Goal: Book appointment/travel/reservation

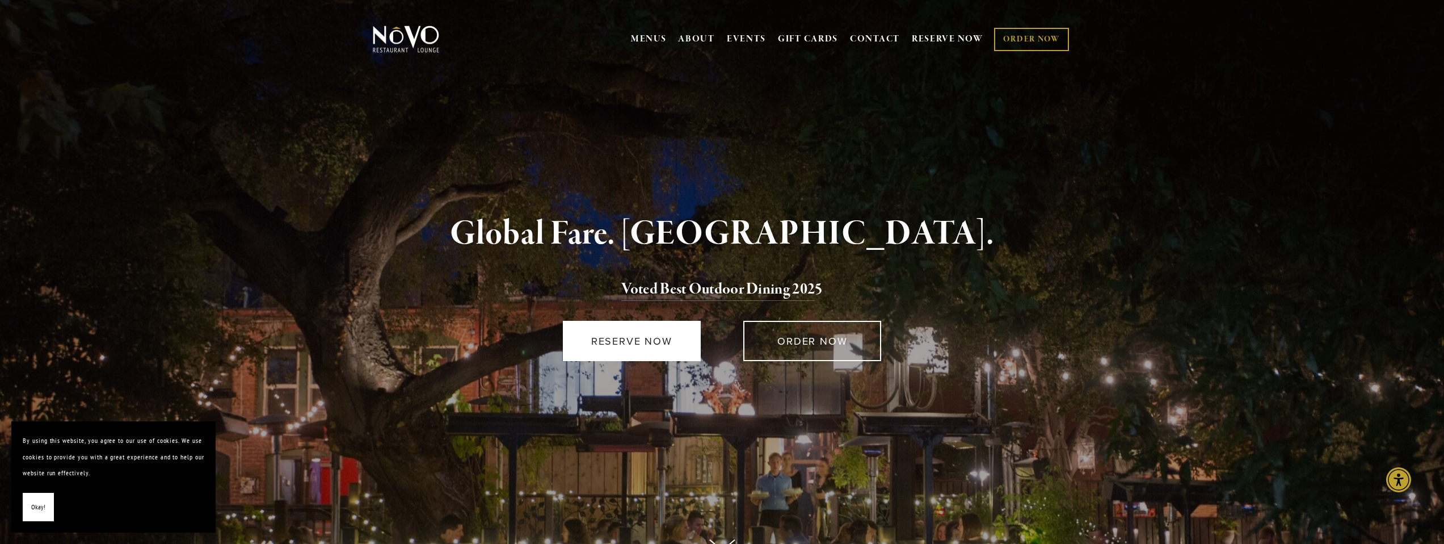
click at [670, 345] on link "RESERVE NOW" at bounding box center [632, 341] width 138 height 40
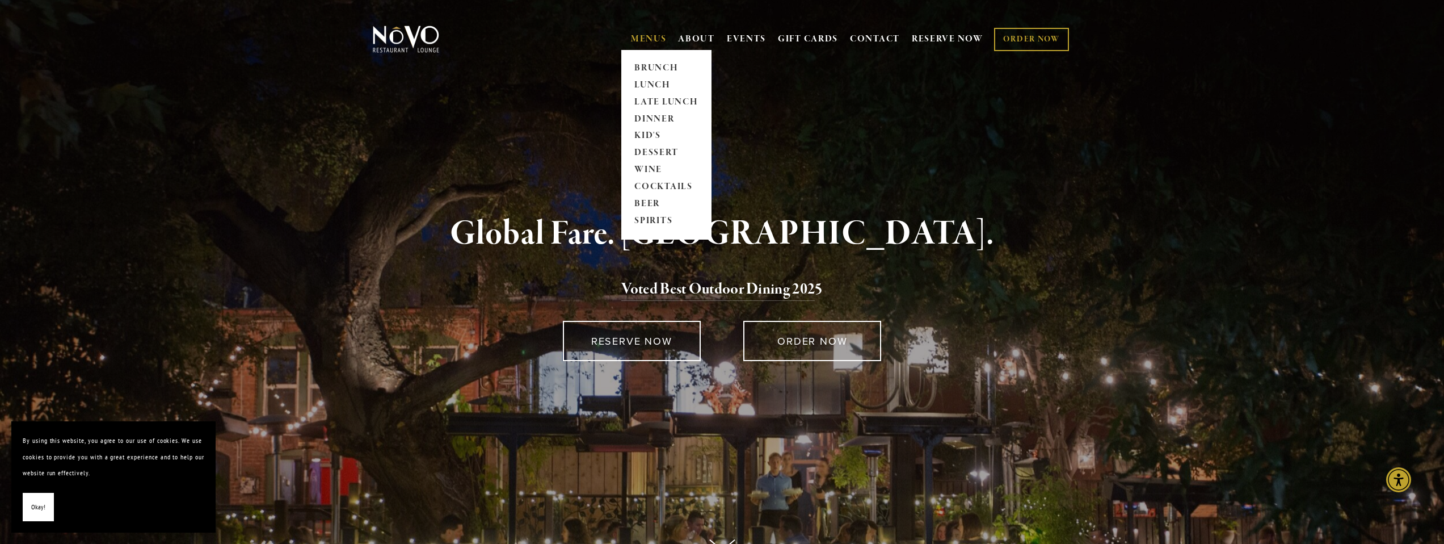
click at [637, 42] on link "MENUS" at bounding box center [649, 38] width 36 height 11
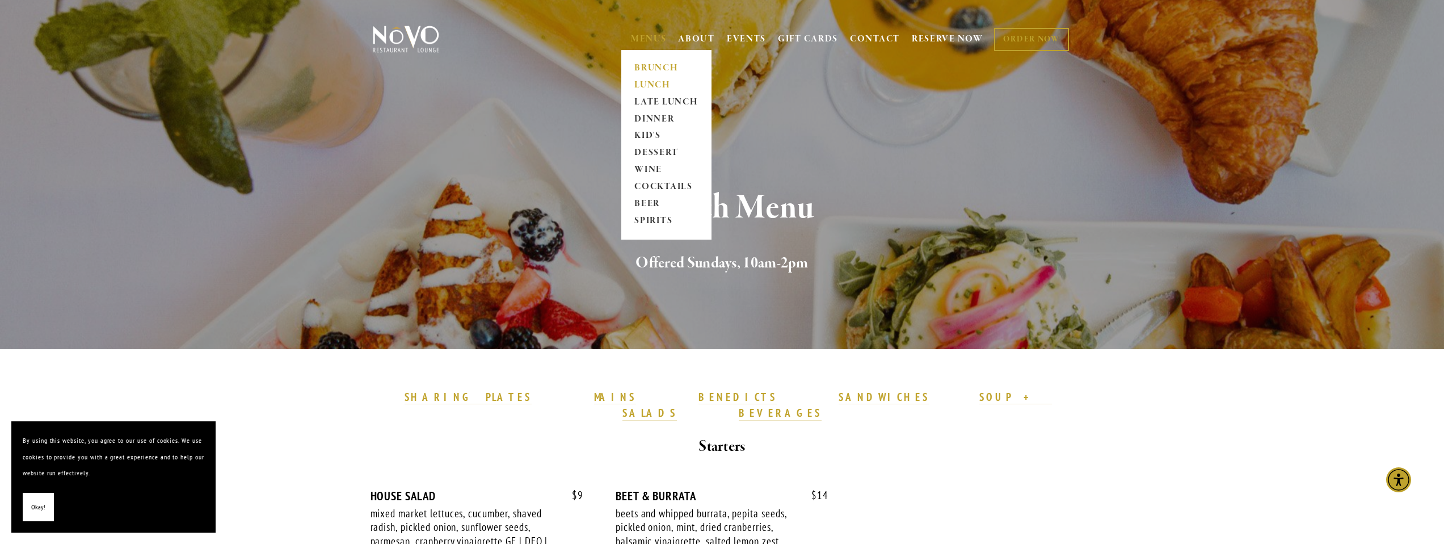
click at [659, 82] on link "LUNCH" at bounding box center [666, 85] width 71 height 17
